Goal: Task Accomplishment & Management: Manage account settings

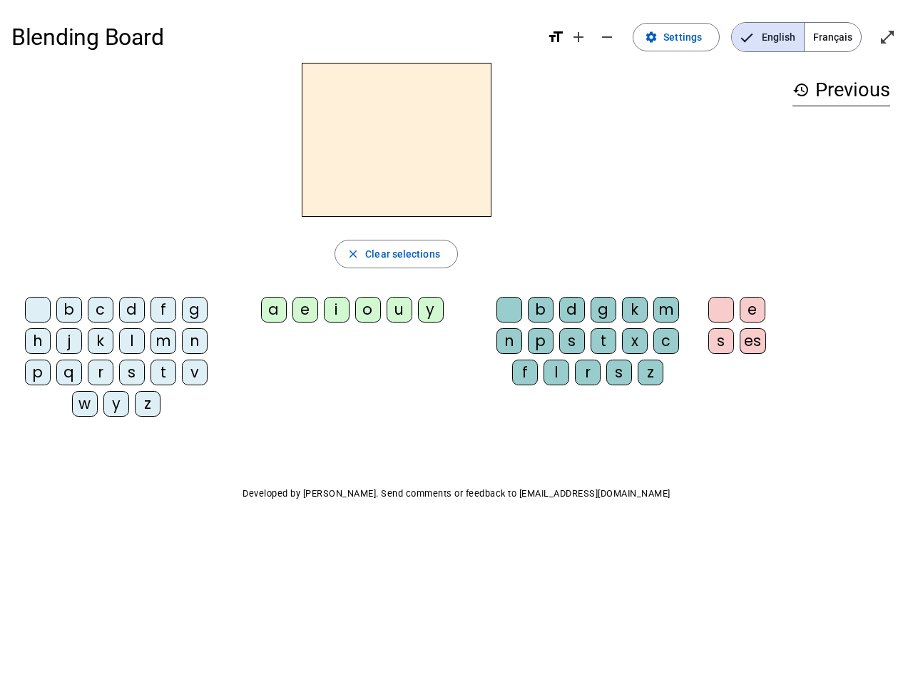
click at [579, 37] on mat-icon "add" at bounding box center [578, 37] width 17 height 17
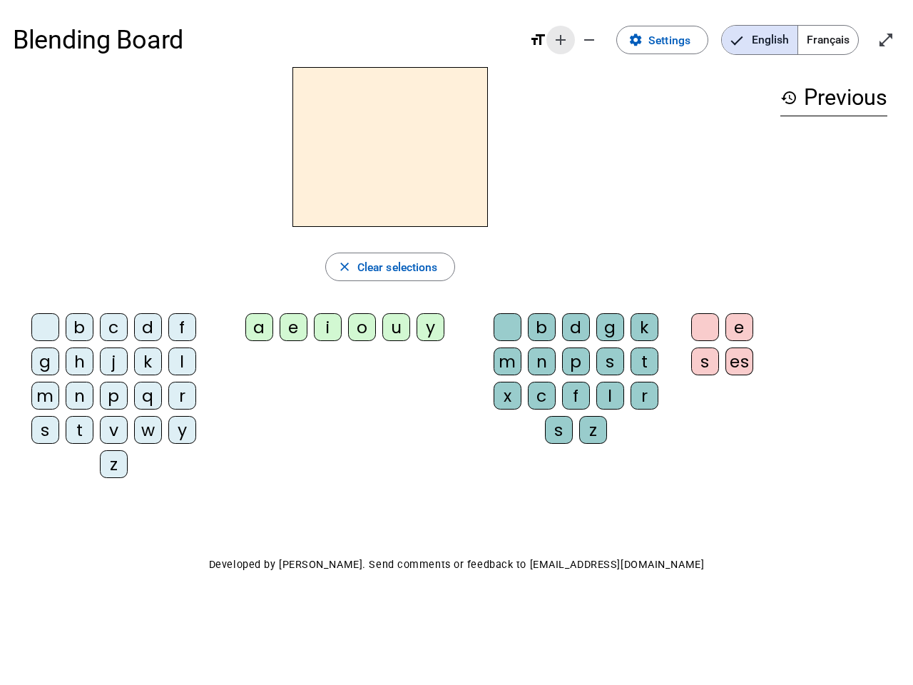
click at [608, 37] on div "Blending Board format_size add remove settings Settings English Français open_i…" at bounding box center [456, 40] width 887 height 54
click at [677, 37] on span "Settings" at bounding box center [669, 40] width 42 height 19
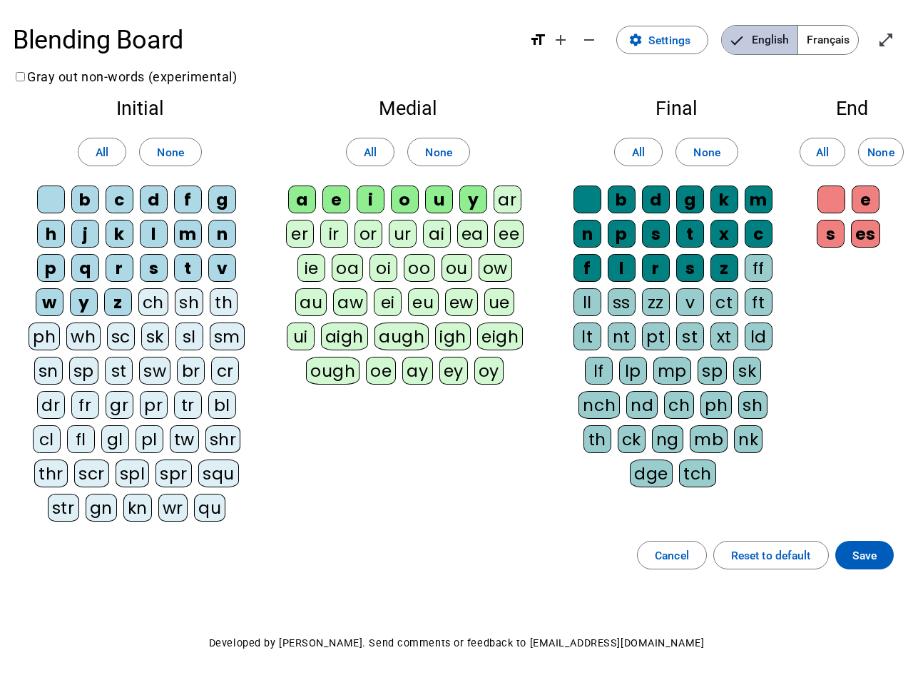
click at [767, 37] on span "English" at bounding box center [760, 40] width 76 height 29
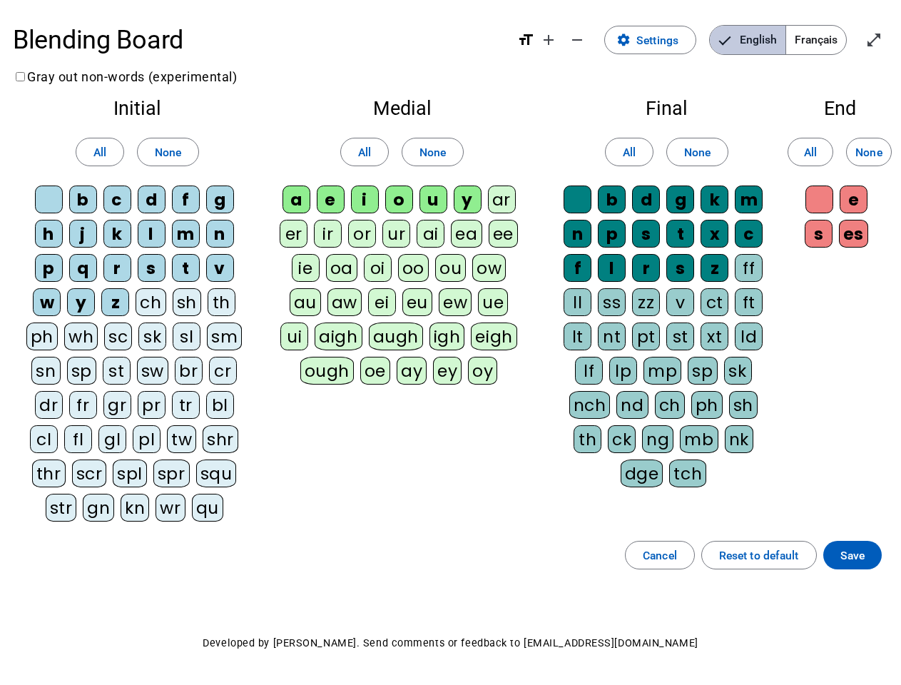
click at [832, 37] on span "Français" at bounding box center [816, 40] width 60 height 29
click at [832, 37] on span "Français" at bounding box center [804, 40] width 81 height 29
click at [887, 37] on span "Enter full screen" at bounding box center [873, 40] width 34 height 34
click at [396, 254] on letter-bubble "oi" at bounding box center [381, 271] width 34 height 34
click at [41, 312] on div "w" at bounding box center [47, 302] width 28 height 28
